Goal: Information Seeking & Learning: Learn about a topic

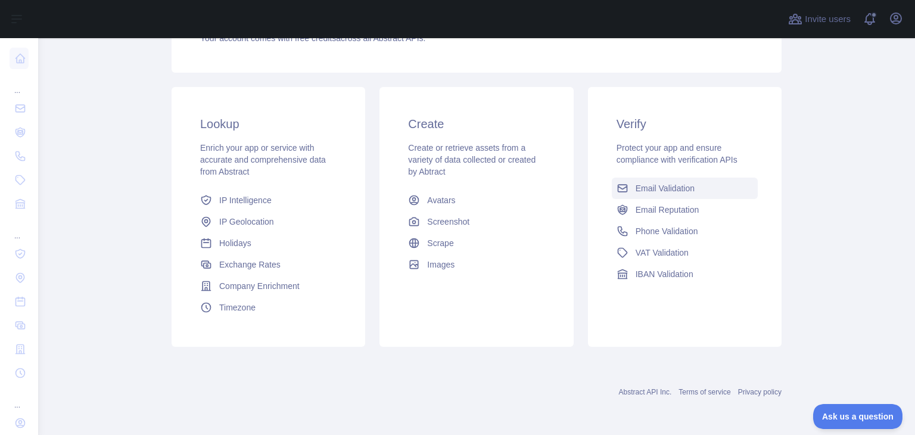
click at [665, 191] on span "Email Validation" at bounding box center [665, 188] width 59 height 12
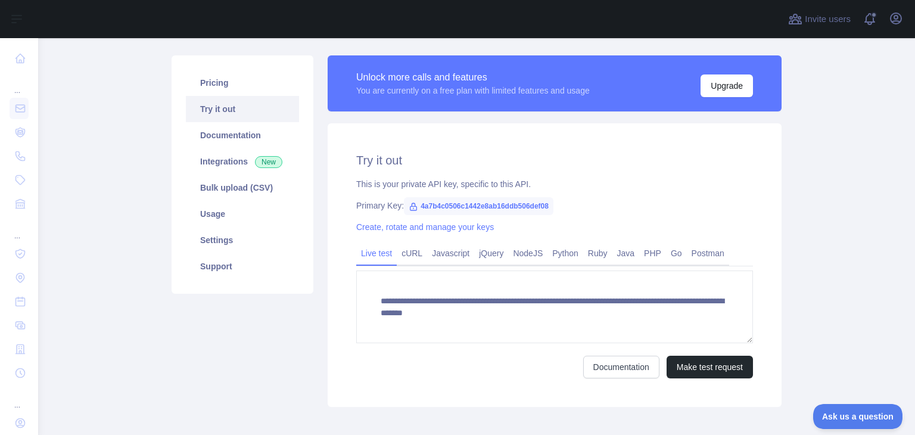
scroll to position [130, 0]
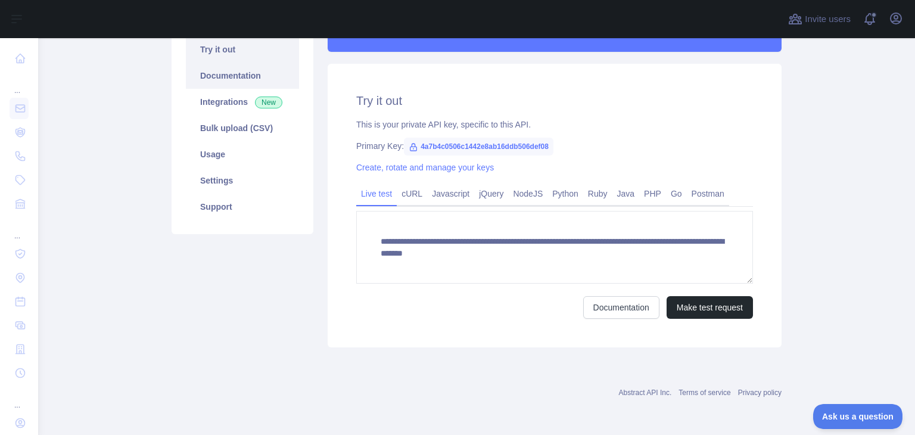
click at [208, 77] on link "Documentation" at bounding box center [242, 76] width 113 height 26
click at [227, 154] on link "Usage" at bounding box center [242, 154] width 113 height 26
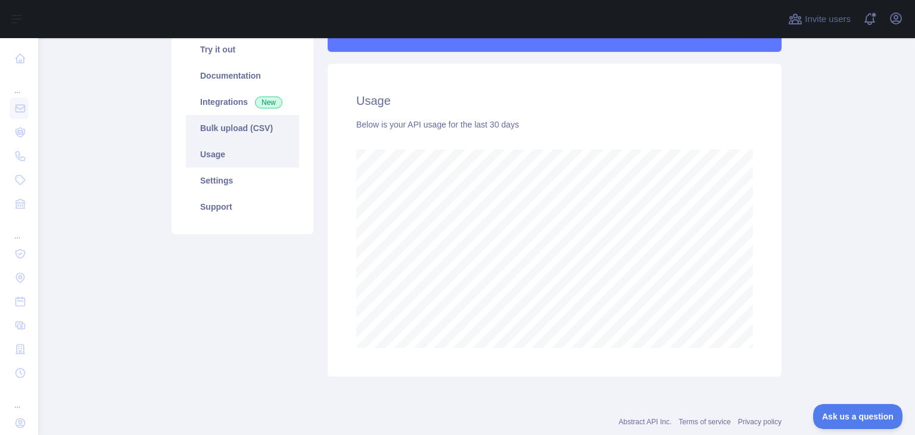
scroll to position [396, 868]
click at [241, 120] on link "Bulk upload (CSV)" at bounding box center [242, 128] width 113 height 26
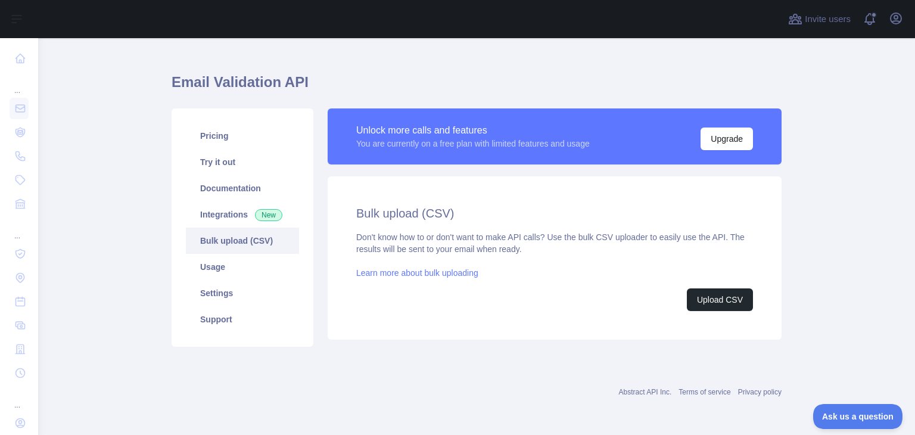
drag, startPoint x: 219, startPoint y: 310, endPoint x: 236, endPoint y: 249, distance: 63.6
click at [218, 310] on link "Support" at bounding box center [242, 319] width 113 height 26
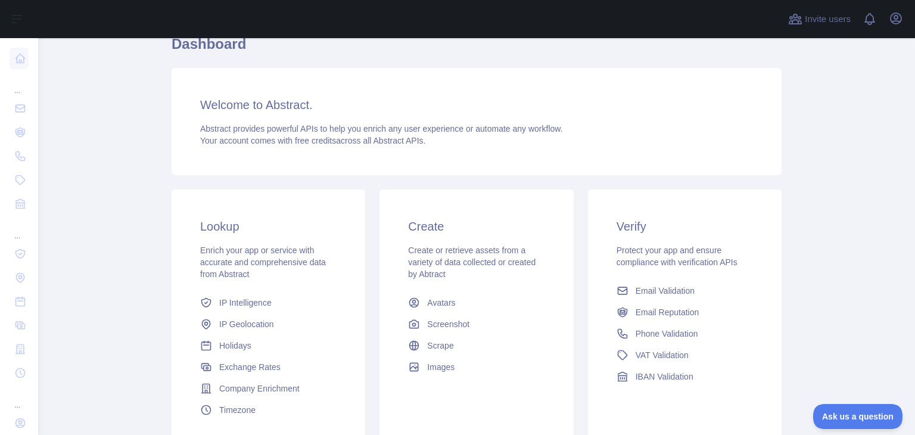
scroll to position [119, 0]
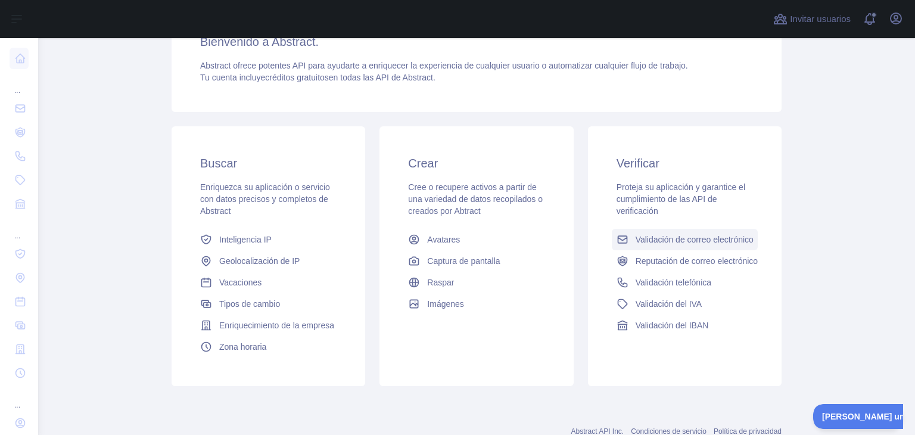
click at [664, 243] on font "Validación de correo electrónico" at bounding box center [695, 240] width 118 height 10
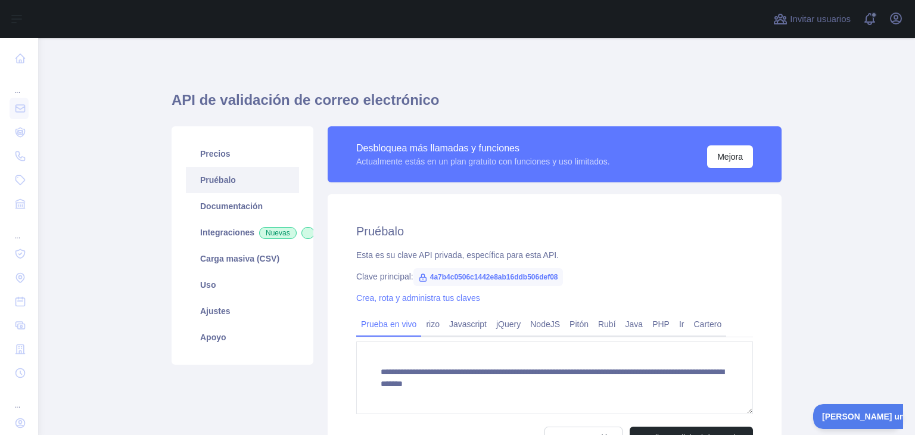
click at [242, 183] on link "Pruébalo" at bounding box center [242, 180] width 113 height 26
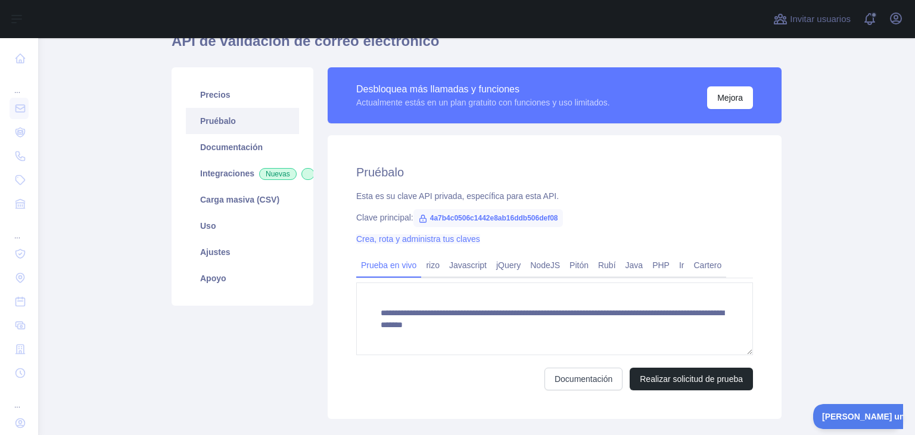
scroll to position [60, 0]
click at [663, 381] on font "Realizar solicitud de prueba" at bounding box center [691, 379] width 103 height 10
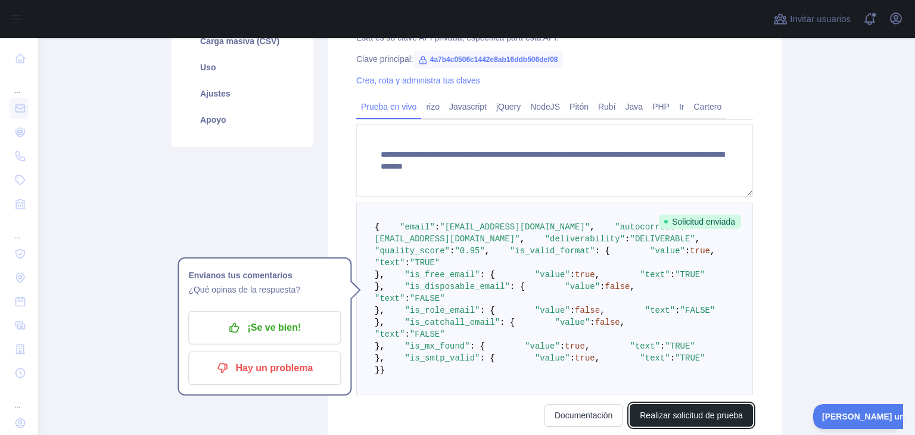
scroll to position [0, 0]
